Goal: Task Accomplishment & Management: Manage account settings

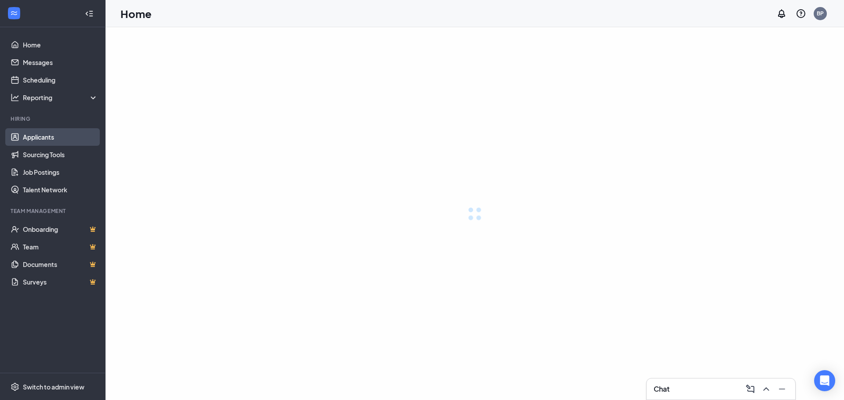
click at [47, 140] on link "Applicants" at bounding box center [60, 137] width 75 height 18
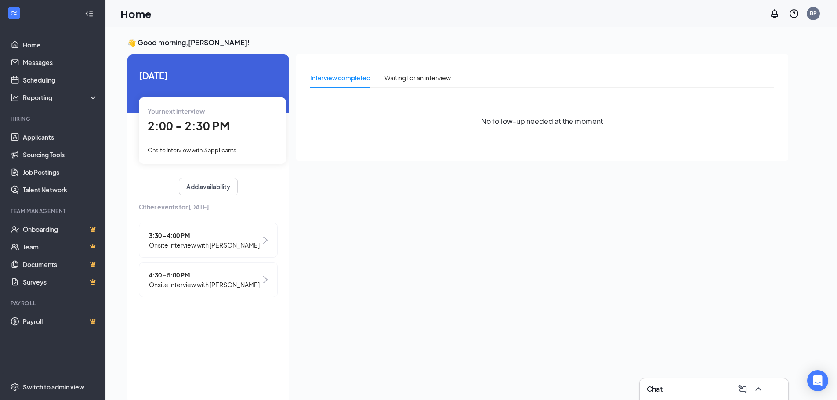
click at [295, 44] on h3 "👋 Good morning, Bradley Parker !" at bounding box center [457, 43] width 661 height 10
click at [40, 136] on link "Applicants" at bounding box center [60, 137] width 75 height 18
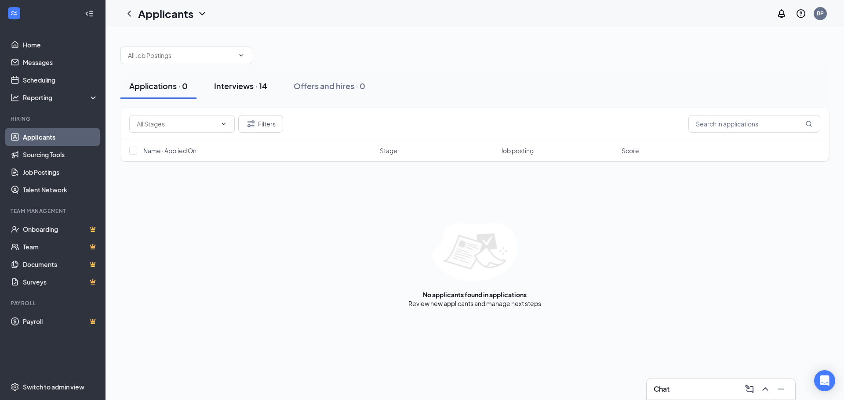
click at [256, 84] on div "Interviews · 14" at bounding box center [240, 85] width 53 height 11
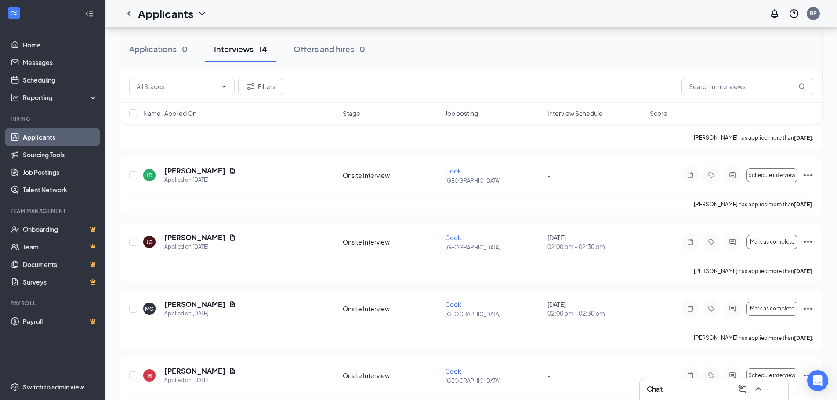
scroll to position [352, 0]
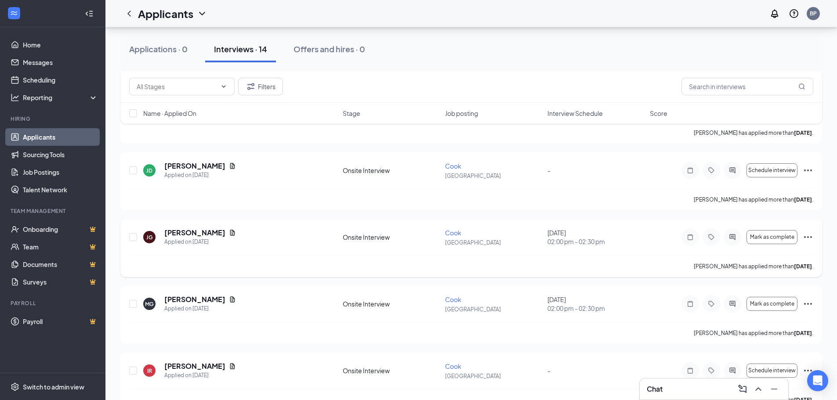
click at [450, 233] on span "Cook" at bounding box center [453, 233] width 16 height 8
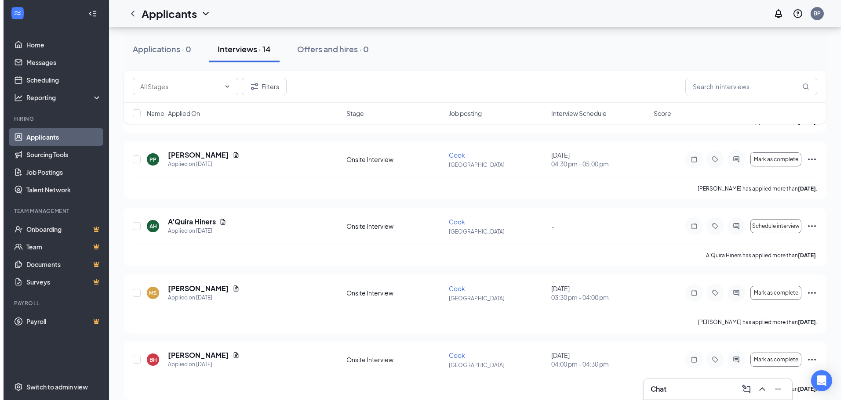
scroll to position [726, 0]
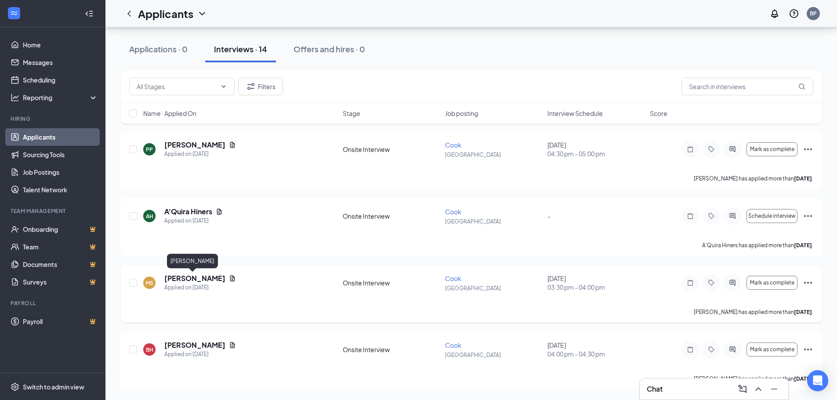
click at [172, 276] on h5 "[PERSON_NAME]" at bounding box center [194, 279] width 61 height 10
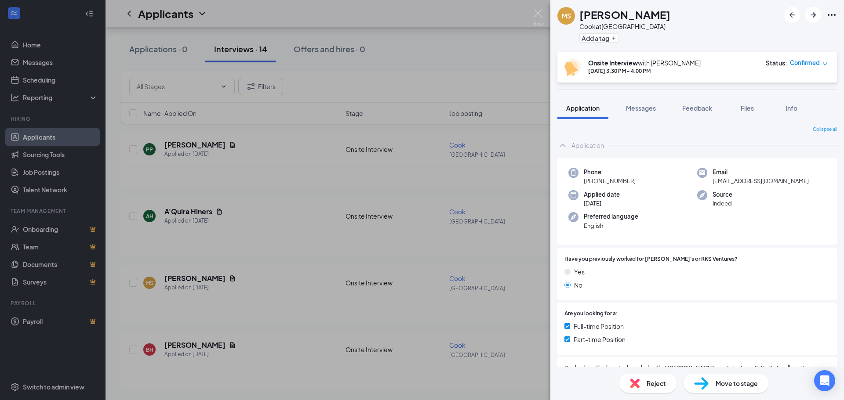
click at [476, 55] on div "MS Melvin Smith Cook at 6004 OKC BROOKWOOD Add a tag Onsite Interview with Brad…" at bounding box center [422, 200] width 844 height 400
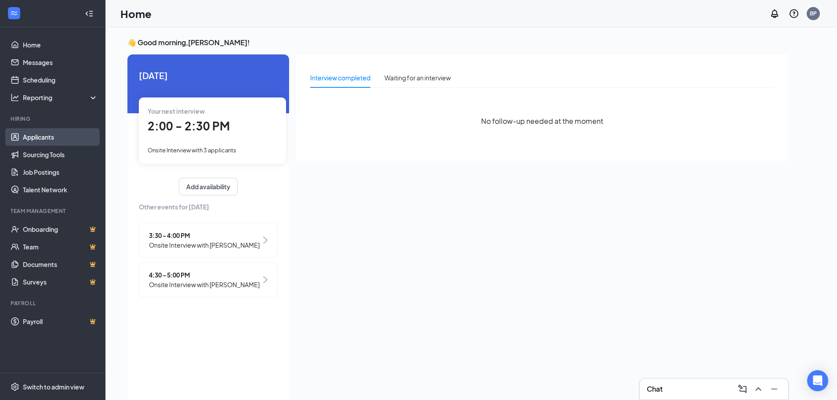
click at [72, 135] on link "Applicants" at bounding box center [60, 137] width 75 height 18
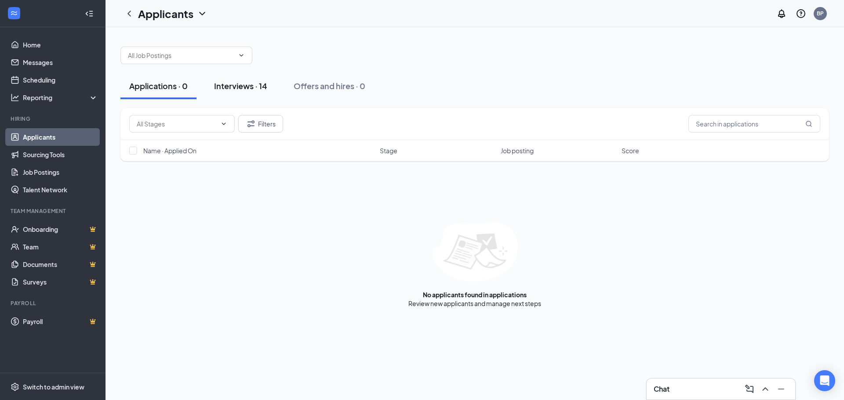
click at [261, 85] on div "Interviews · 14" at bounding box center [240, 85] width 53 height 11
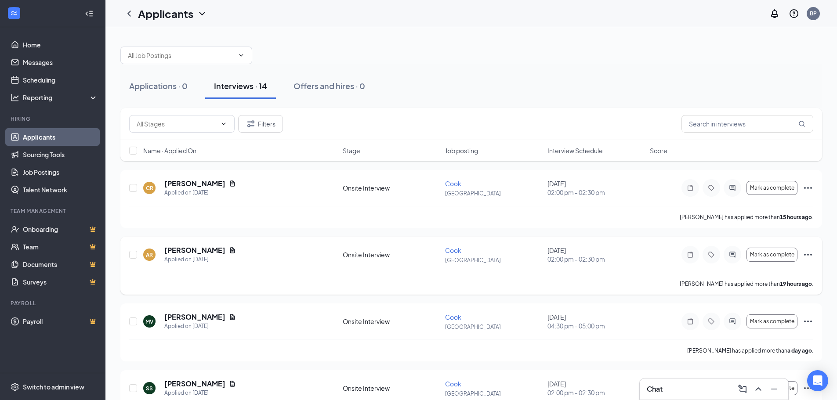
drag, startPoint x: 600, startPoint y: 345, endPoint x: 383, endPoint y: 294, distance: 222.8
click at [383, 294] on div "[PERSON_NAME] has applied more than 19 hours ago ." at bounding box center [471, 284] width 684 height 22
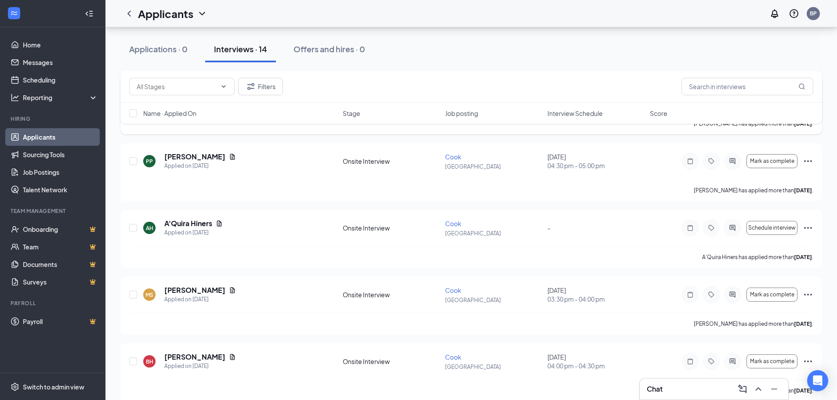
scroll to position [703, 0]
